Goal: Browse casually

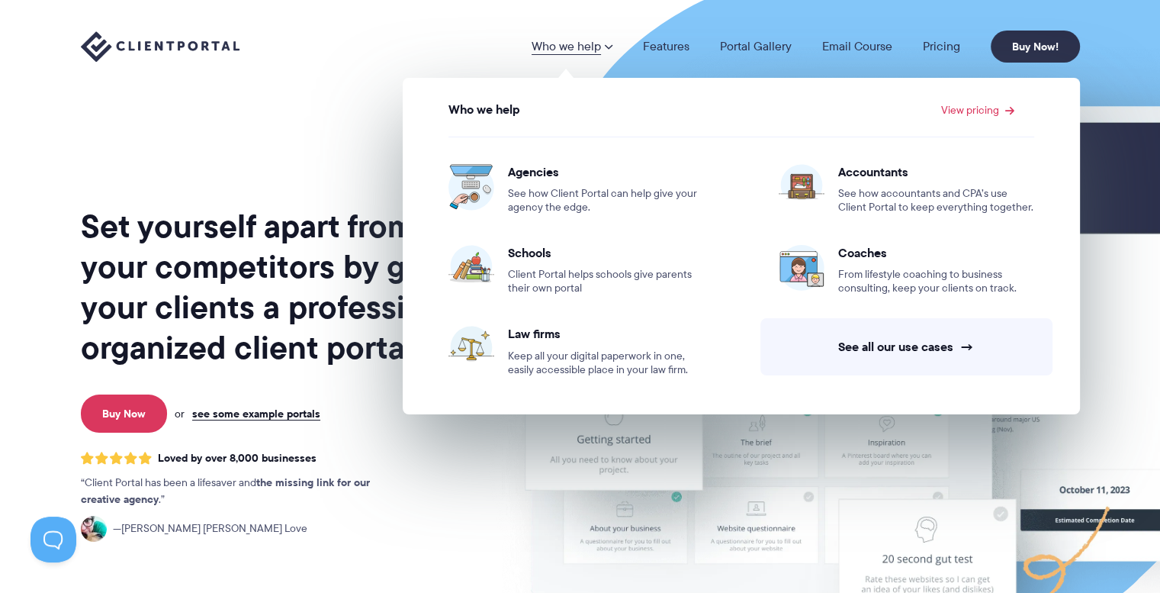
scroll to position [356, 0]
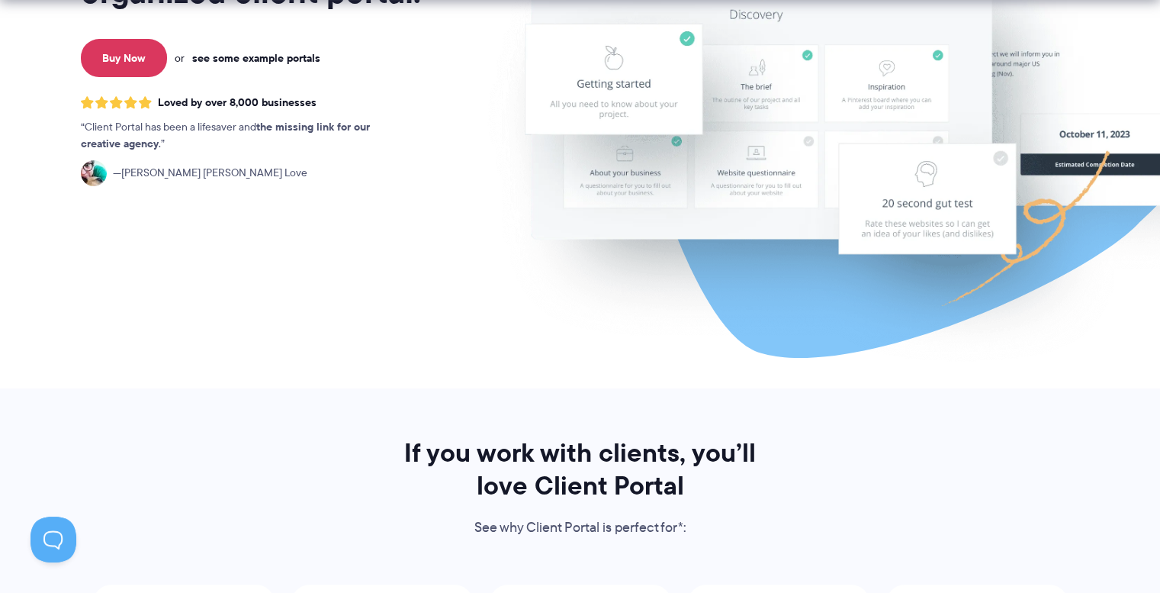
click at [269, 52] on link "see some example portals" at bounding box center [256, 58] width 128 height 14
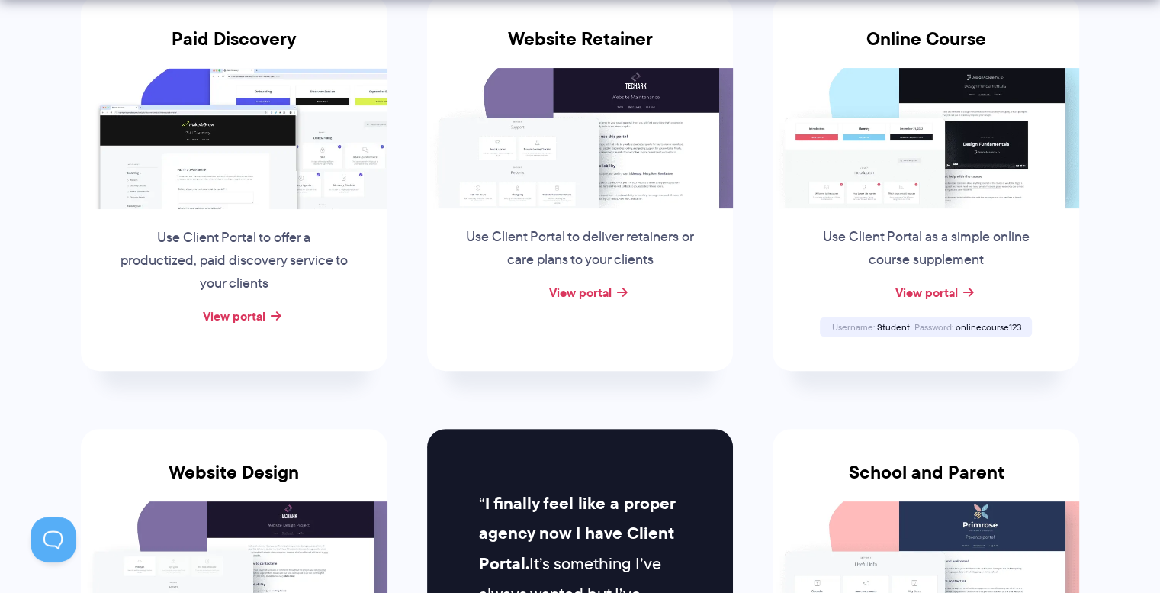
drag, startPoint x: 603, startPoint y: 292, endPoint x: 621, endPoint y: 301, distance: 20.5
click at [621, 301] on div "View portal" at bounding box center [580, 293] width 307 height 23
drag, startPoint x: 621, startPoint y: 301, endPoint x: 615, endPoint y: 312, distance: 12.3
click at [616, 312] on div "Website Retainer Use Client Portal to deliver retainers or care plans to your c…" at bounding box center [580, 182] width 307 height 375
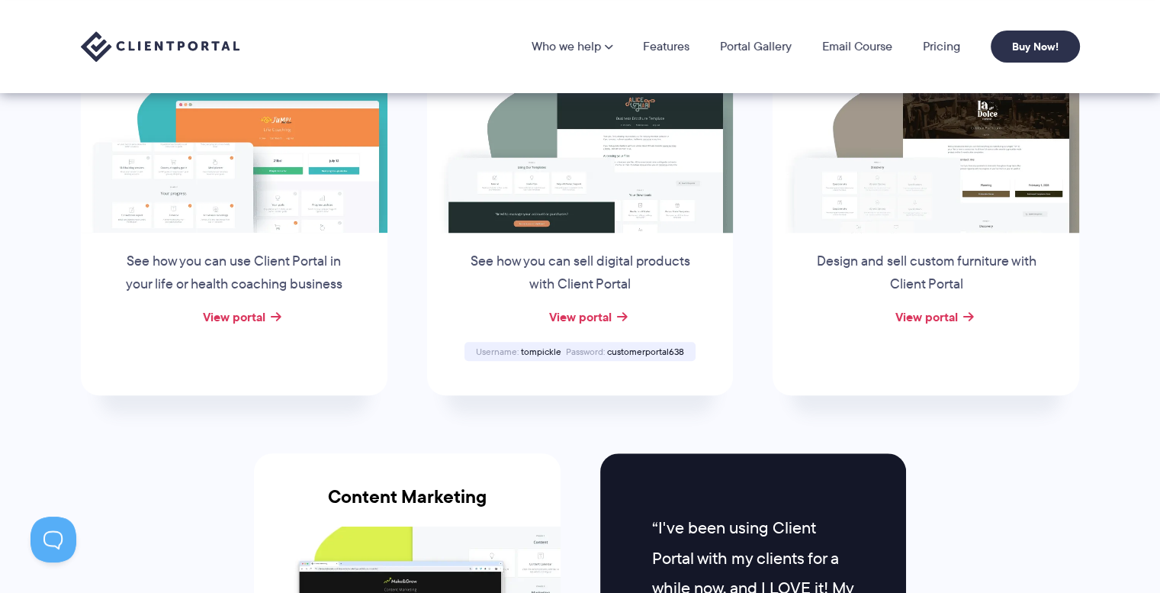
scroll to position [1068, 0]
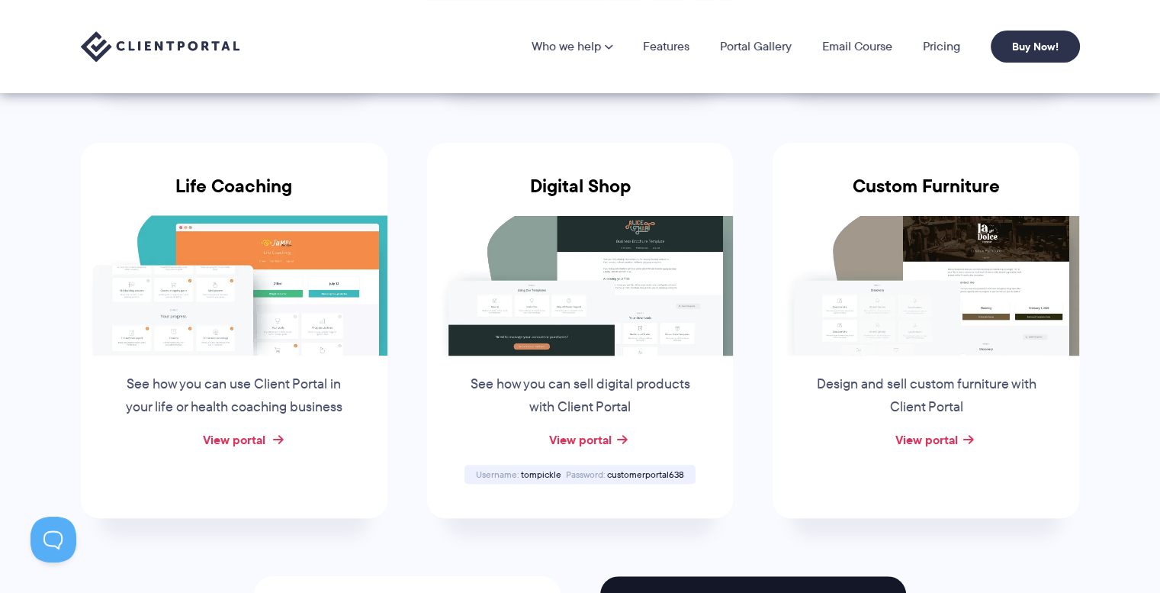
click at [261, 439] on link "View portal" at bounding box center [234, 439] width 63 height 18
